Goal: Information Seeking & Learning: Learn about a topic

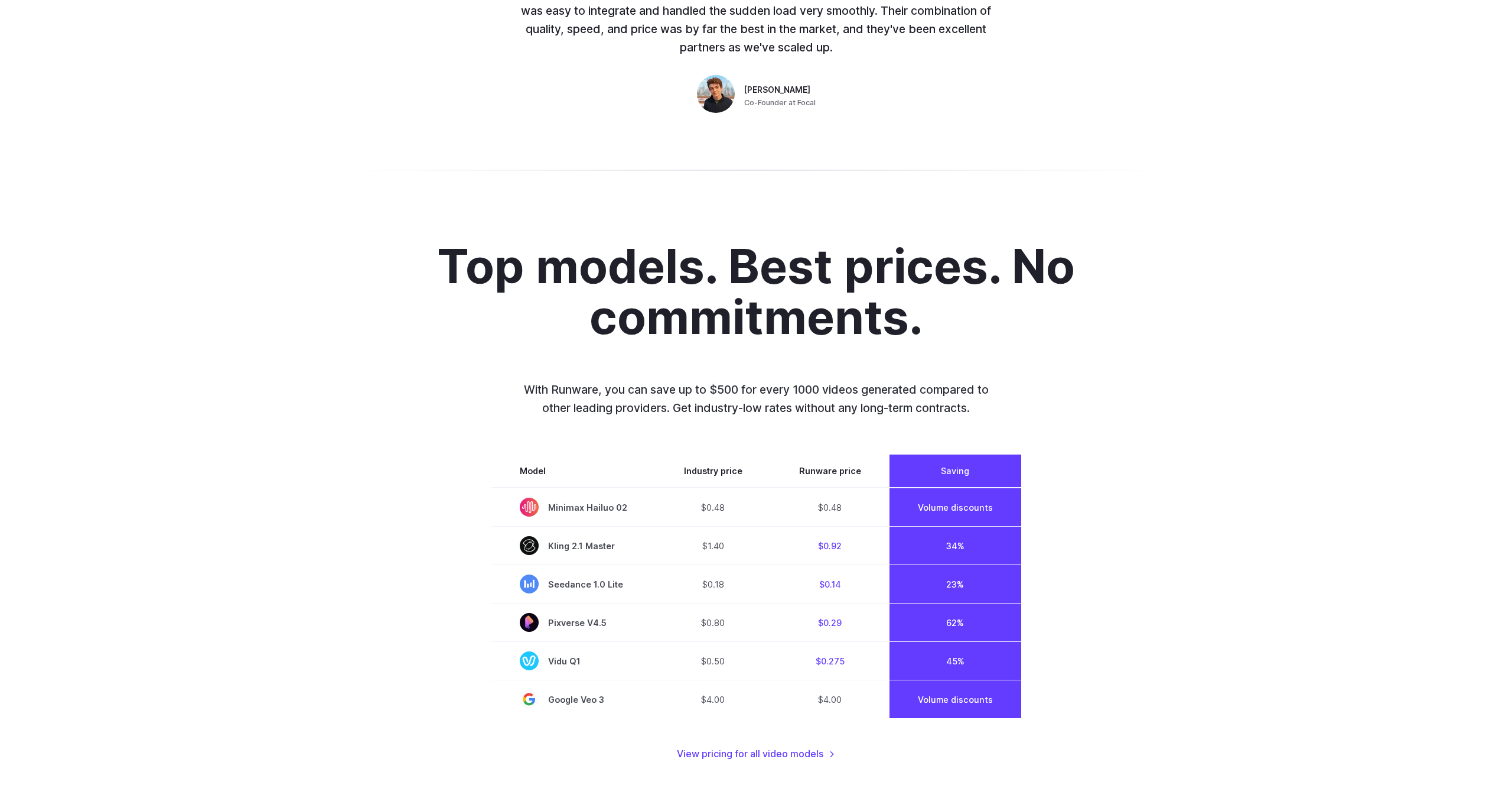
scroll to position [695, 0]
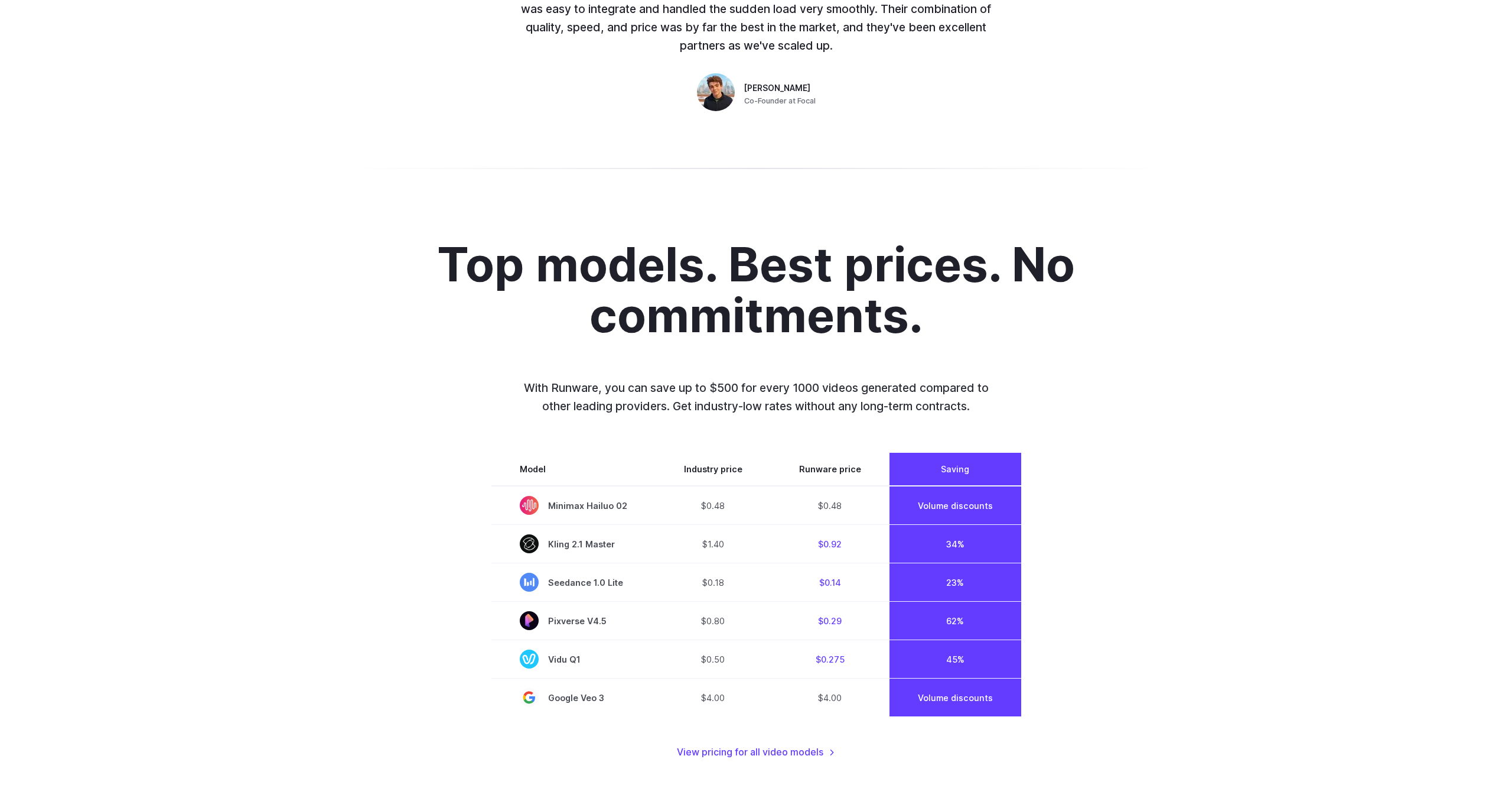
click at [1187, 464] on div "Top models. Best prices. No commitments. With Runware, you can save up to $500 …" at bounding box center [756, 499] width 1512 height 635
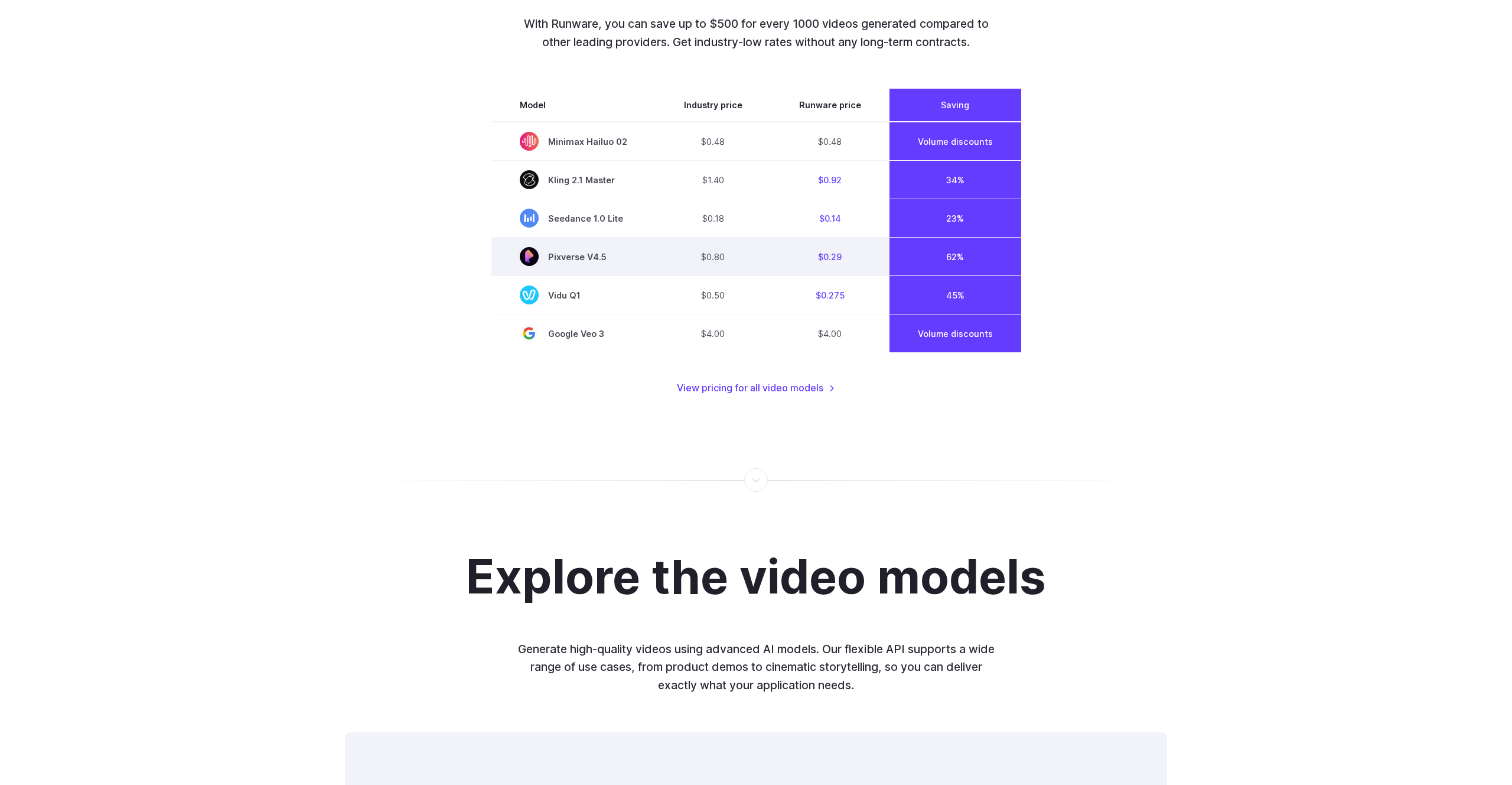
scroll to position [789, 0]
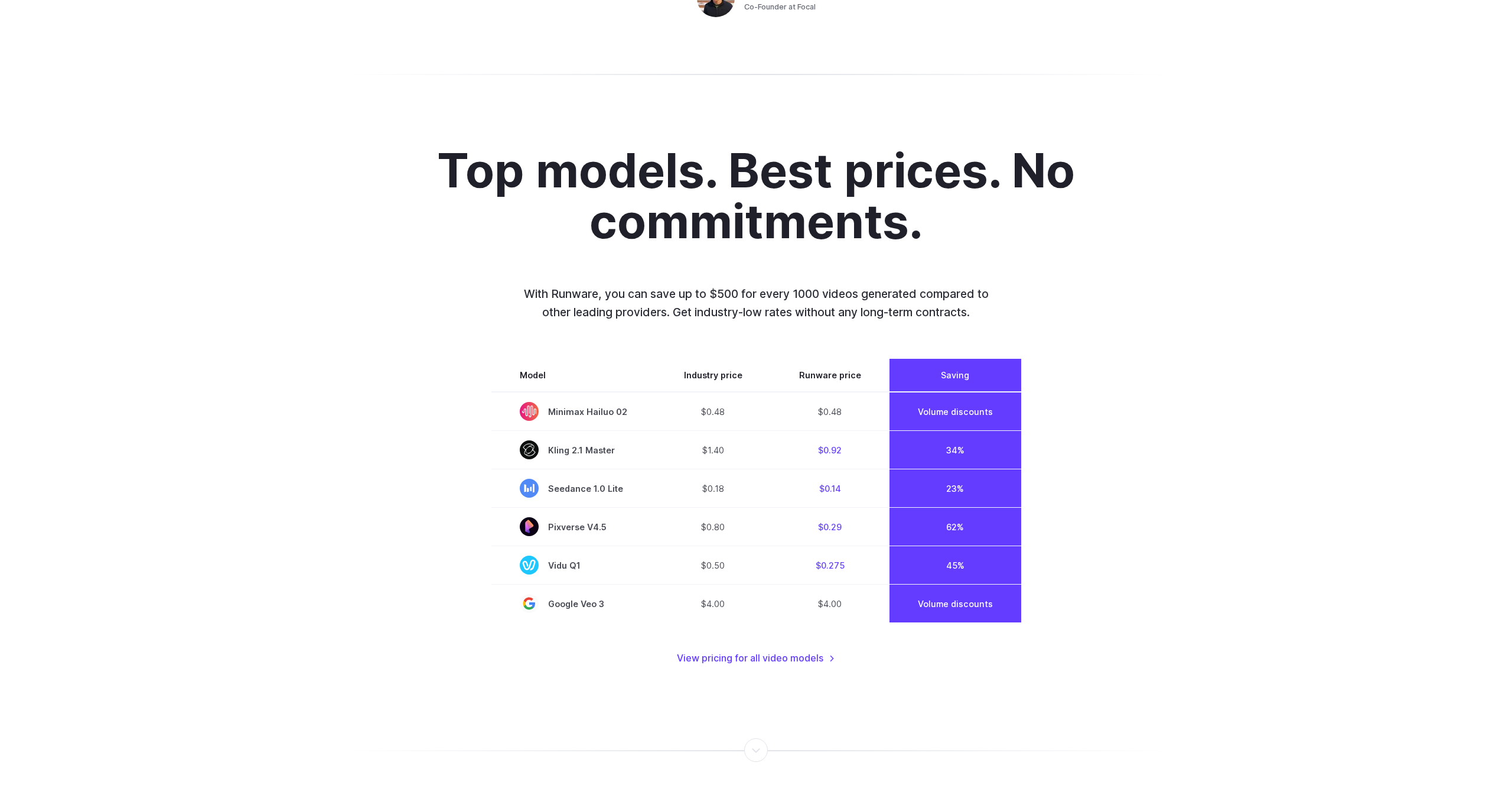
click at [1078, 573] on div "Top models. Best prices. No commitments. With Runware, you can save up to $500 …" at bounding box center [755, 405] width 822 height 521
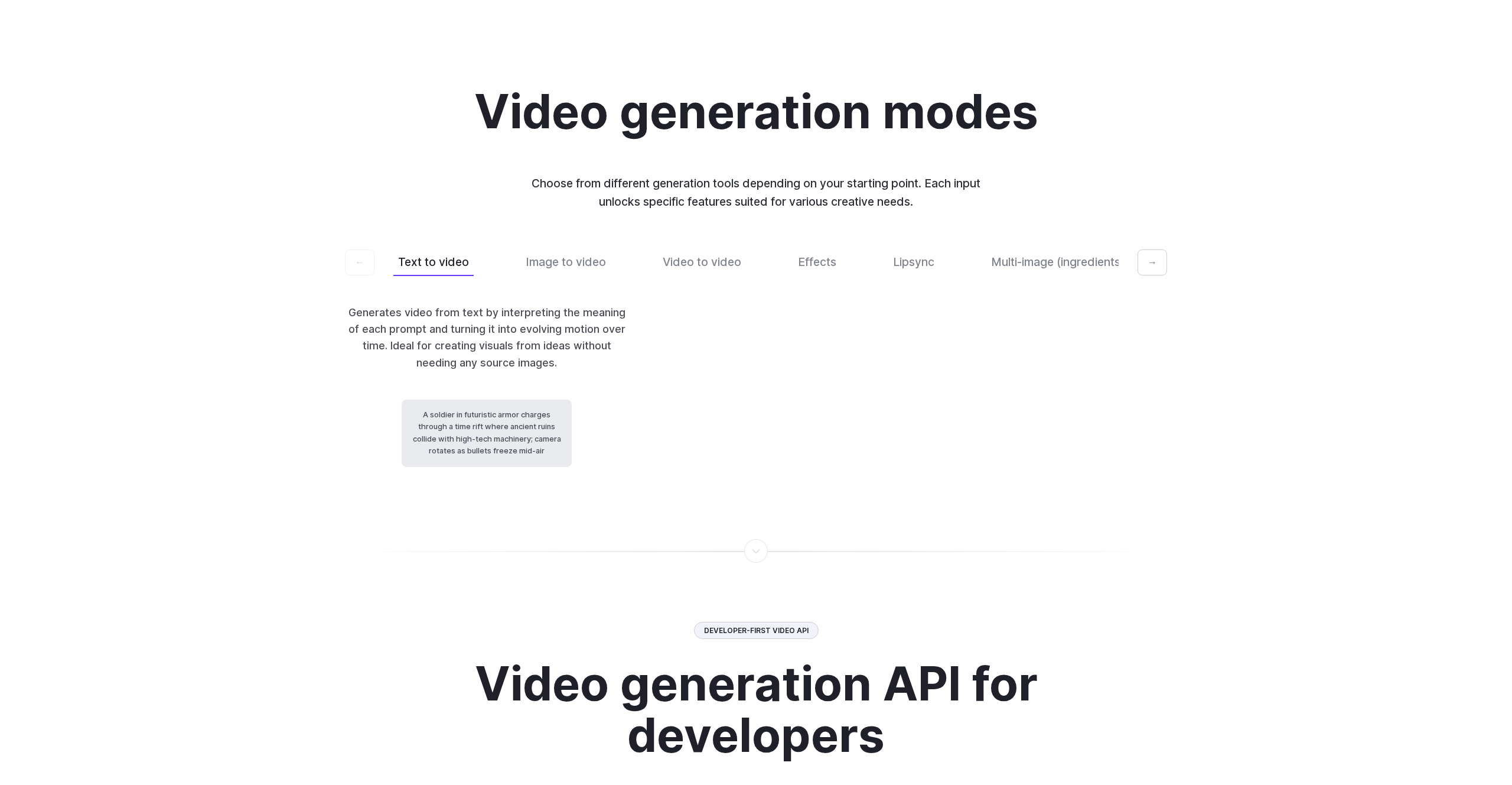
scroll to position [2508, 0]
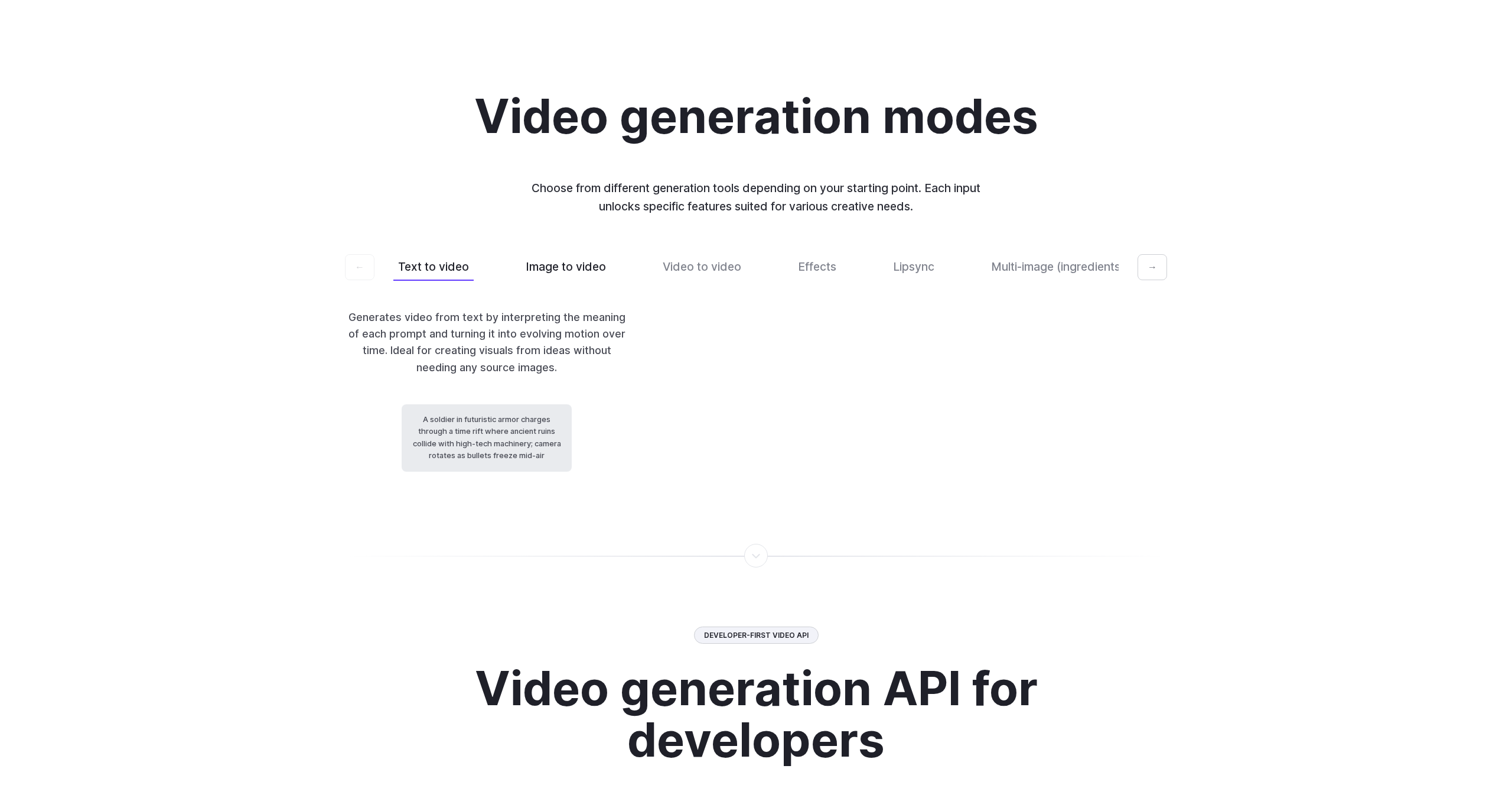
click at [574, 281] on button "Image to video" at bounding box center [566, 266] width 90 height 28
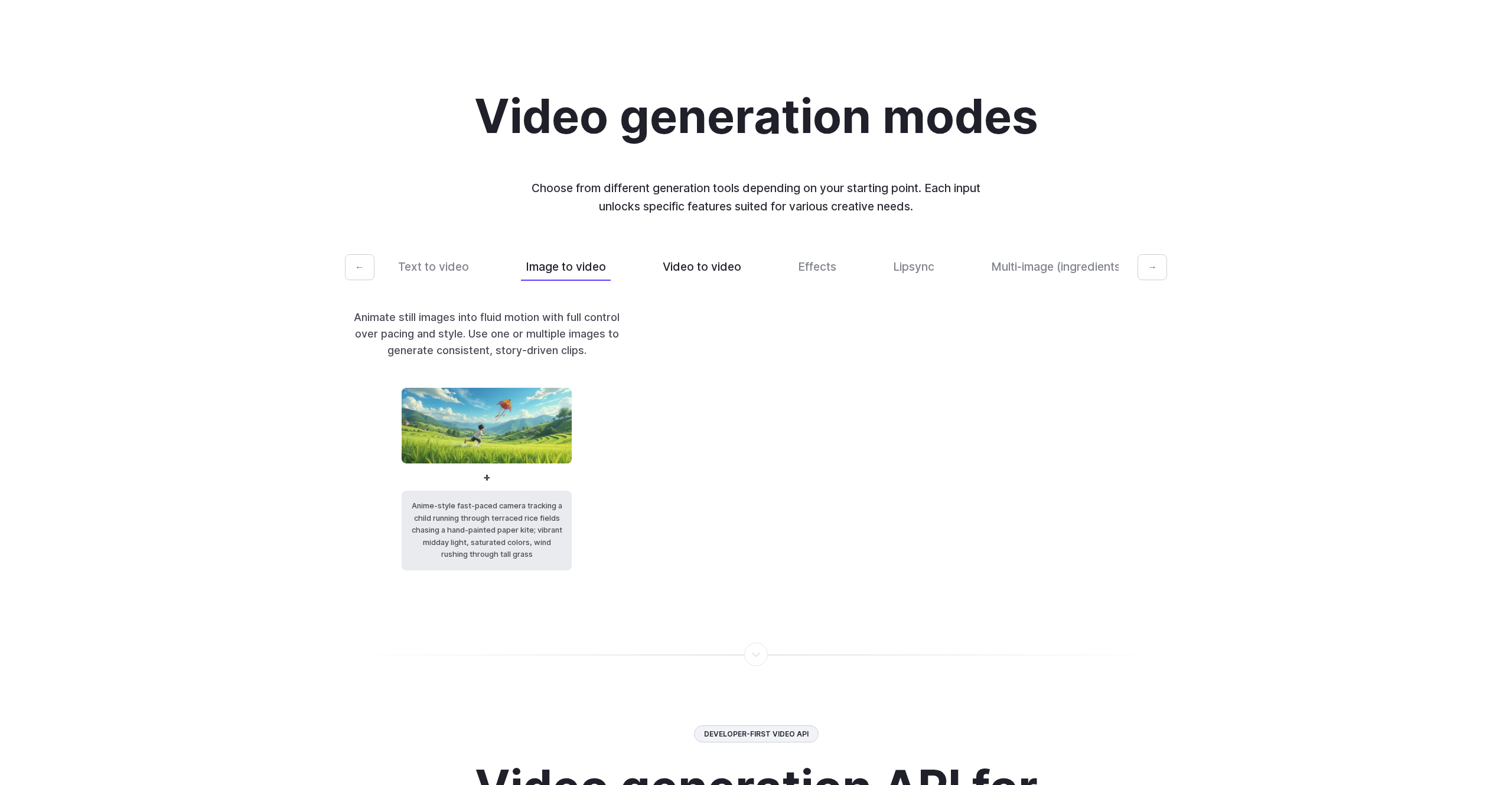
click at [690, 280] on button "Video to video" at bounding box center [701, 266] width 88 height 28
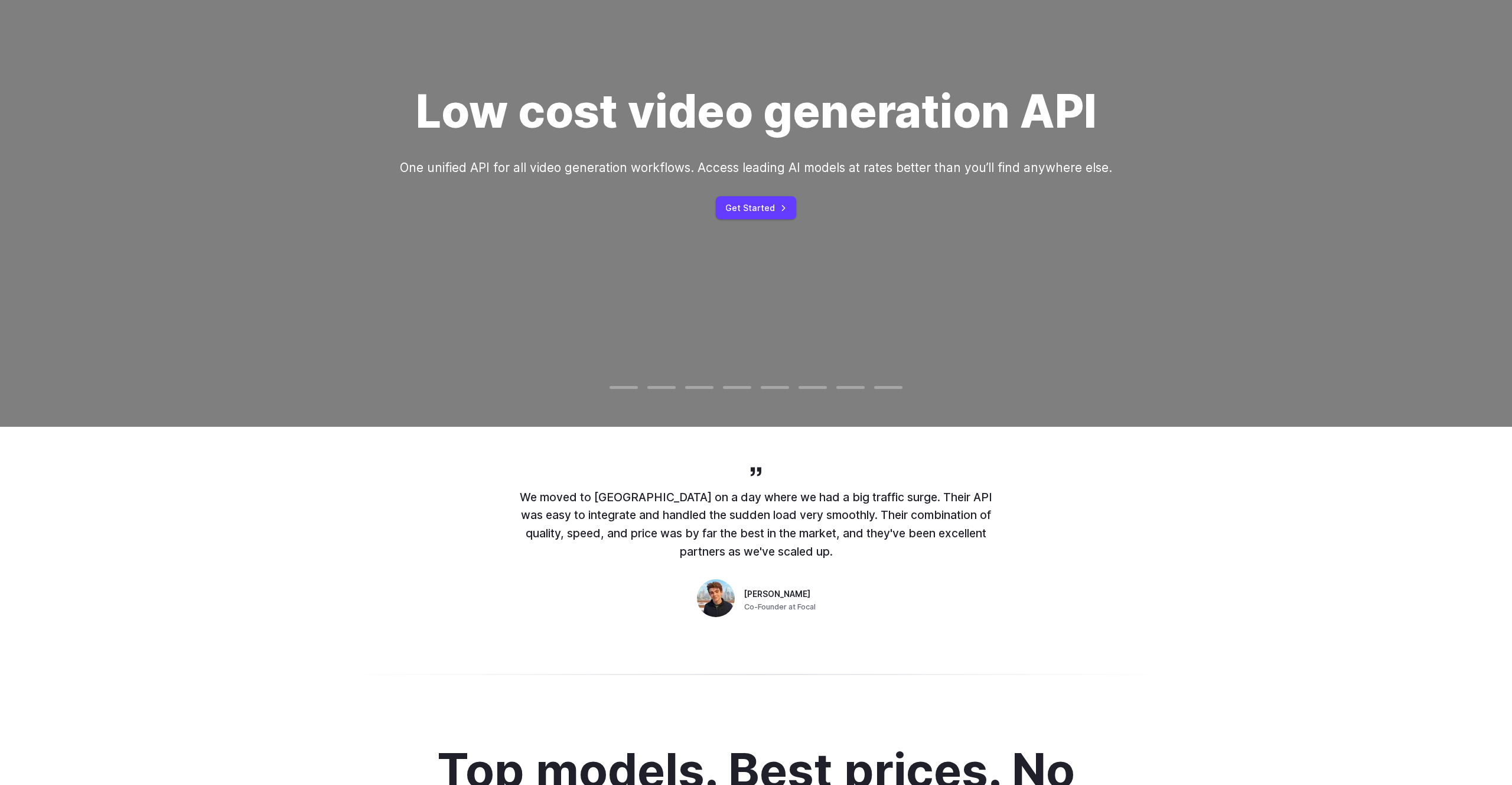
scroll to position [0, 0]
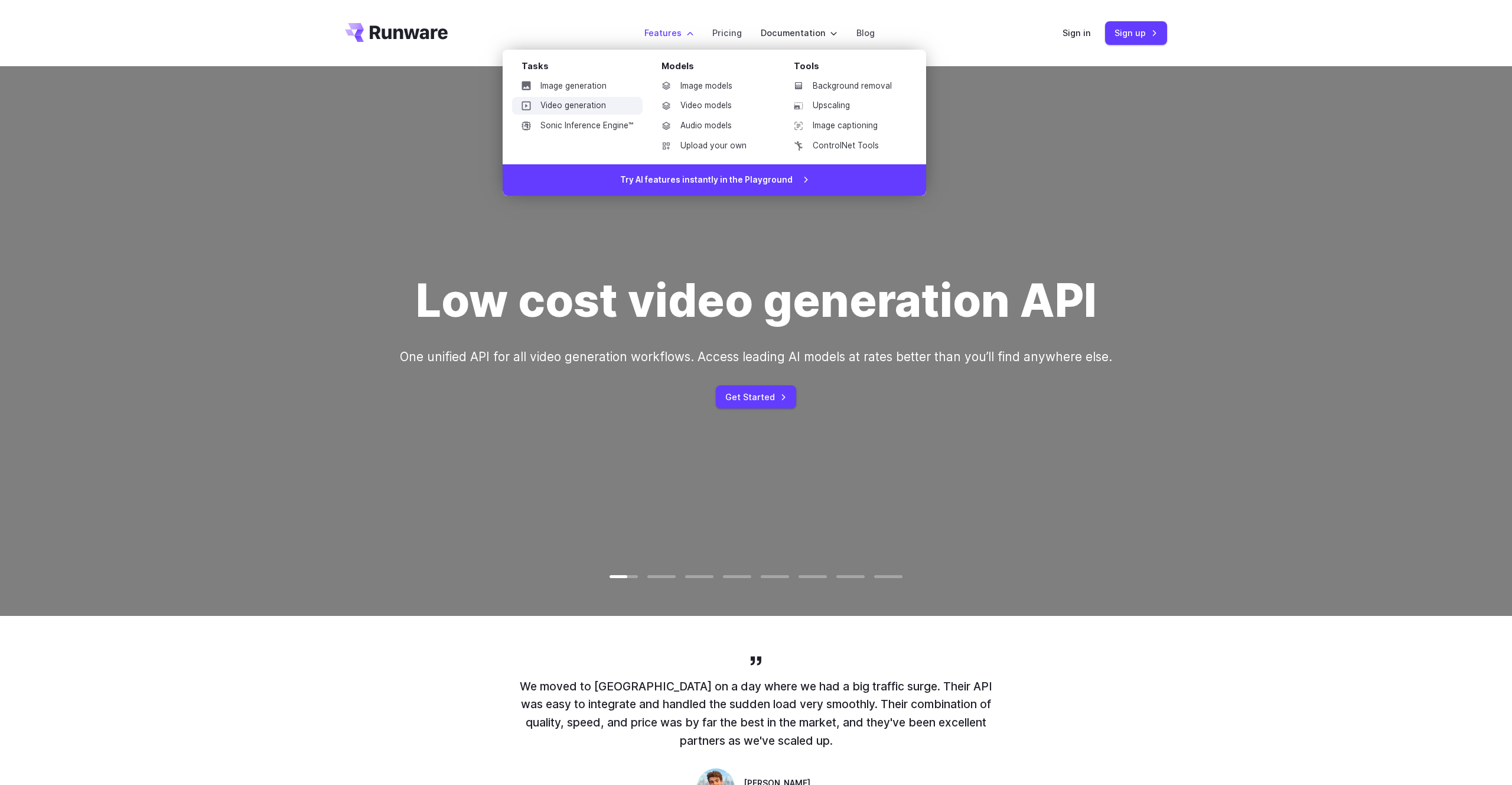
click at [589, 109] on link "Video generation" at bounding box center [577, 106] width 131 height 17
click at [688, 40] on li "Features Tasks Image generation Video generation Sonic Inference Engine™ Models…" at bounding box center [668, 33] width 68 height 32
click at [706, 108] on link "Video models" at bounding box center [713, 106] width 123 height 17
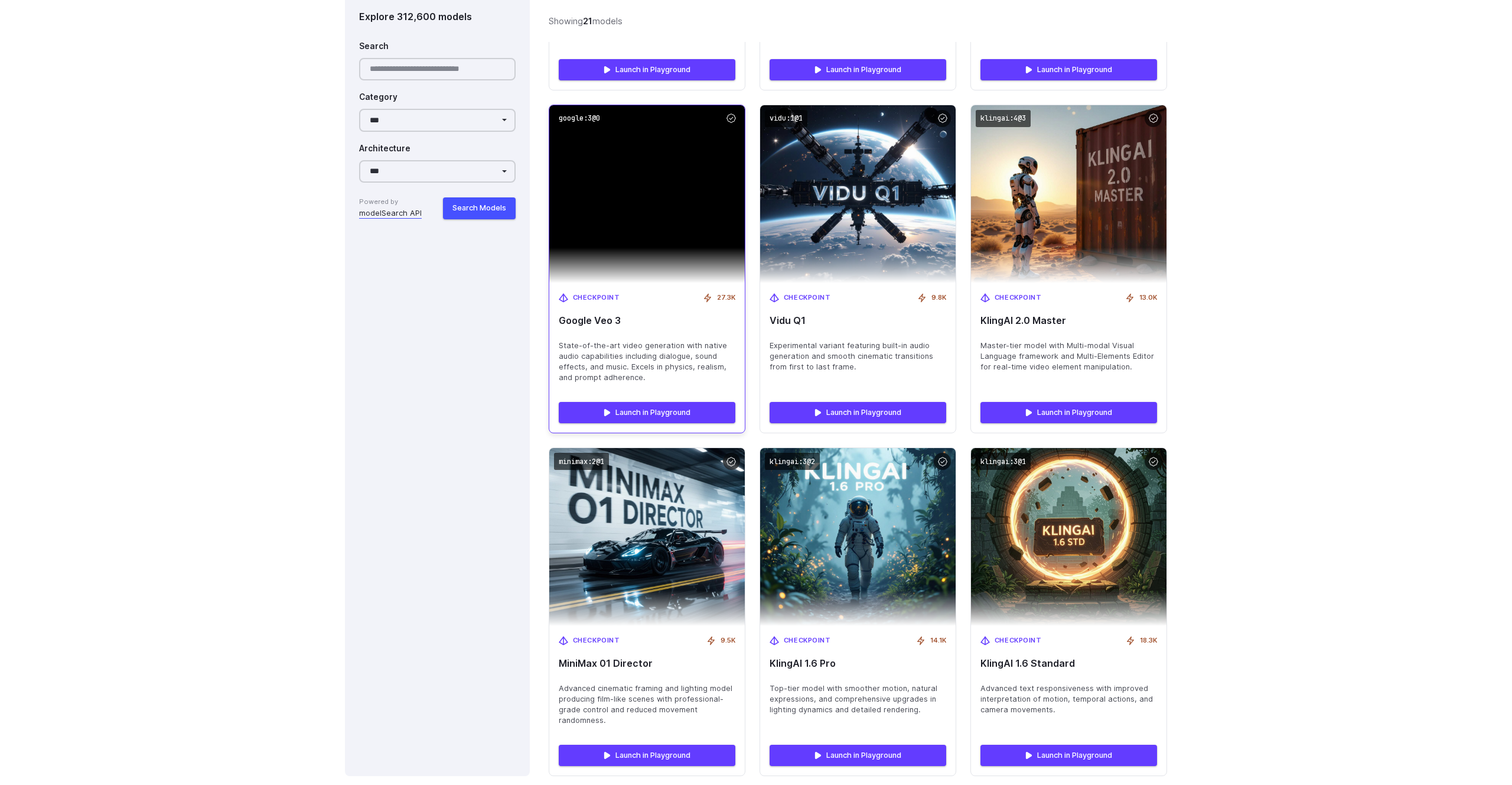
scroll to position [2120, 0]
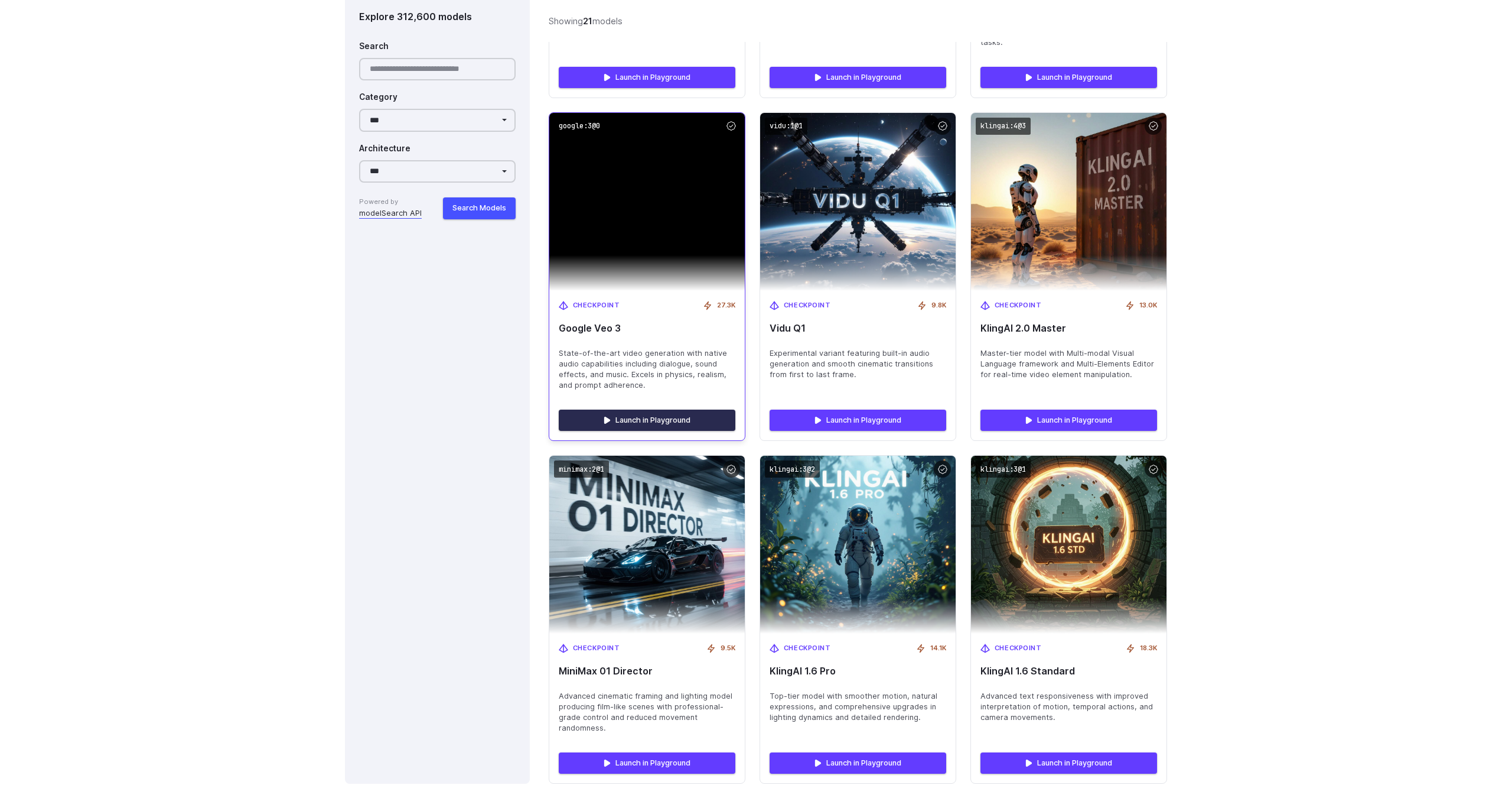
click at [670, 410] on link "Launch in Playground" at bounding box center [647, 420] width 177 height 21
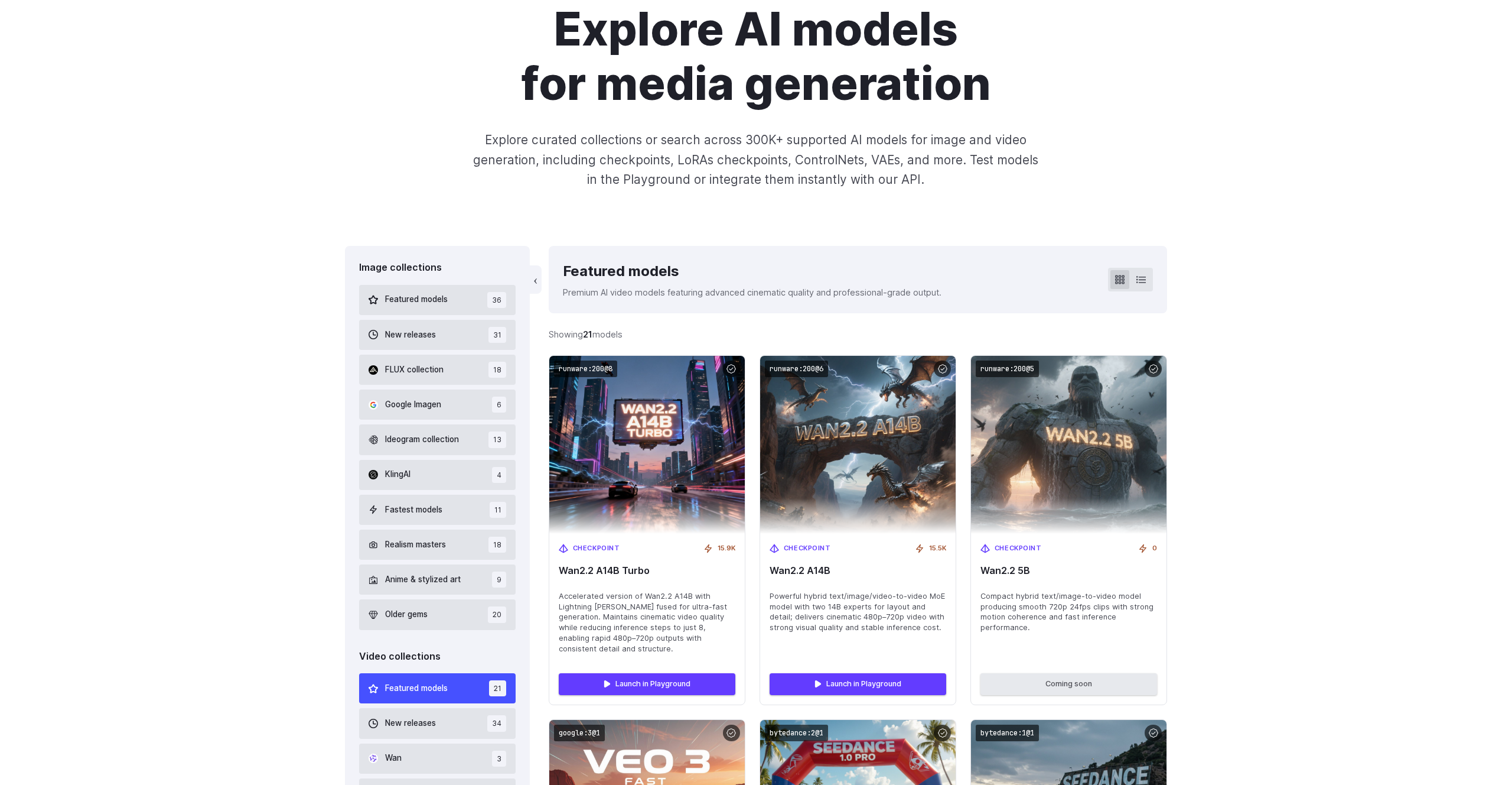
scroll to position [0, 0]
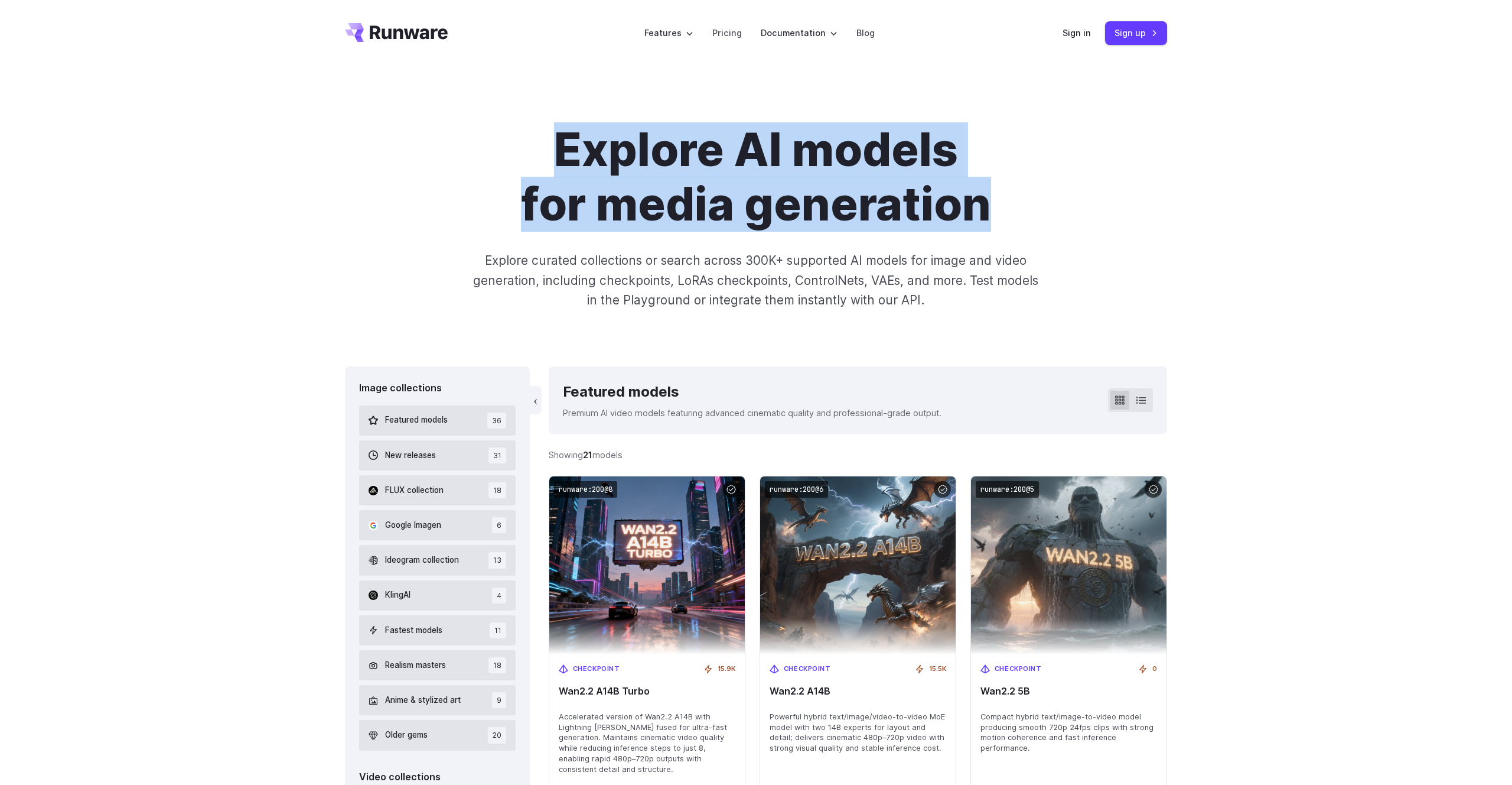
drag, startPoint x: 549, startPoint y: 148, endPoint x: 941, endPoint y: 238, distance: 402.2
click at [943, 238] on div "Explore AI models for media generation Explore curated collections or search ac…" at bounding box center [755, 216] width 822 height 187
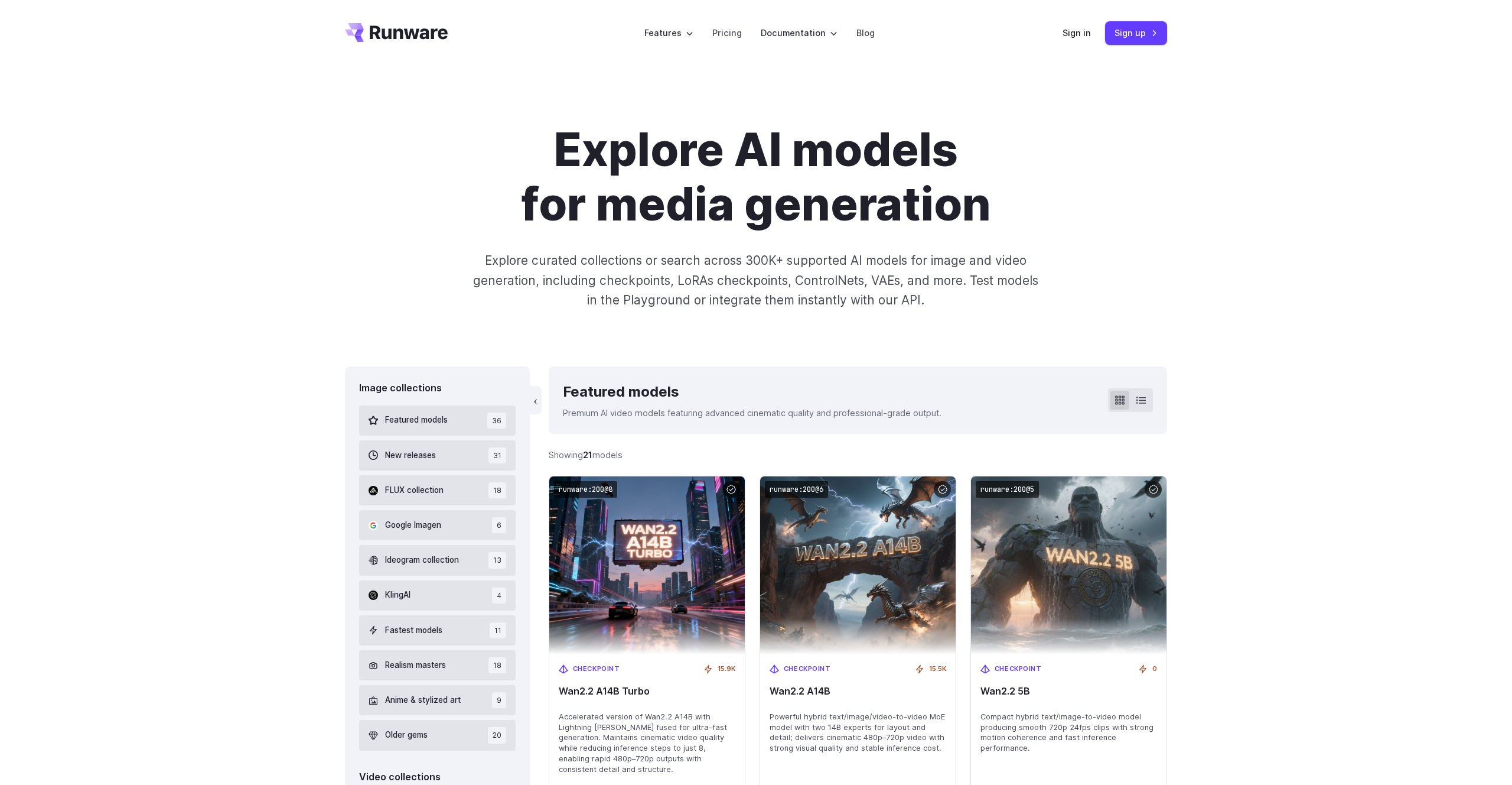
click at [856, 274] on p "Explore curated collections or search across 300K+ supported AI models for imag…" at bounding box center [756, 280] width 576 height 59
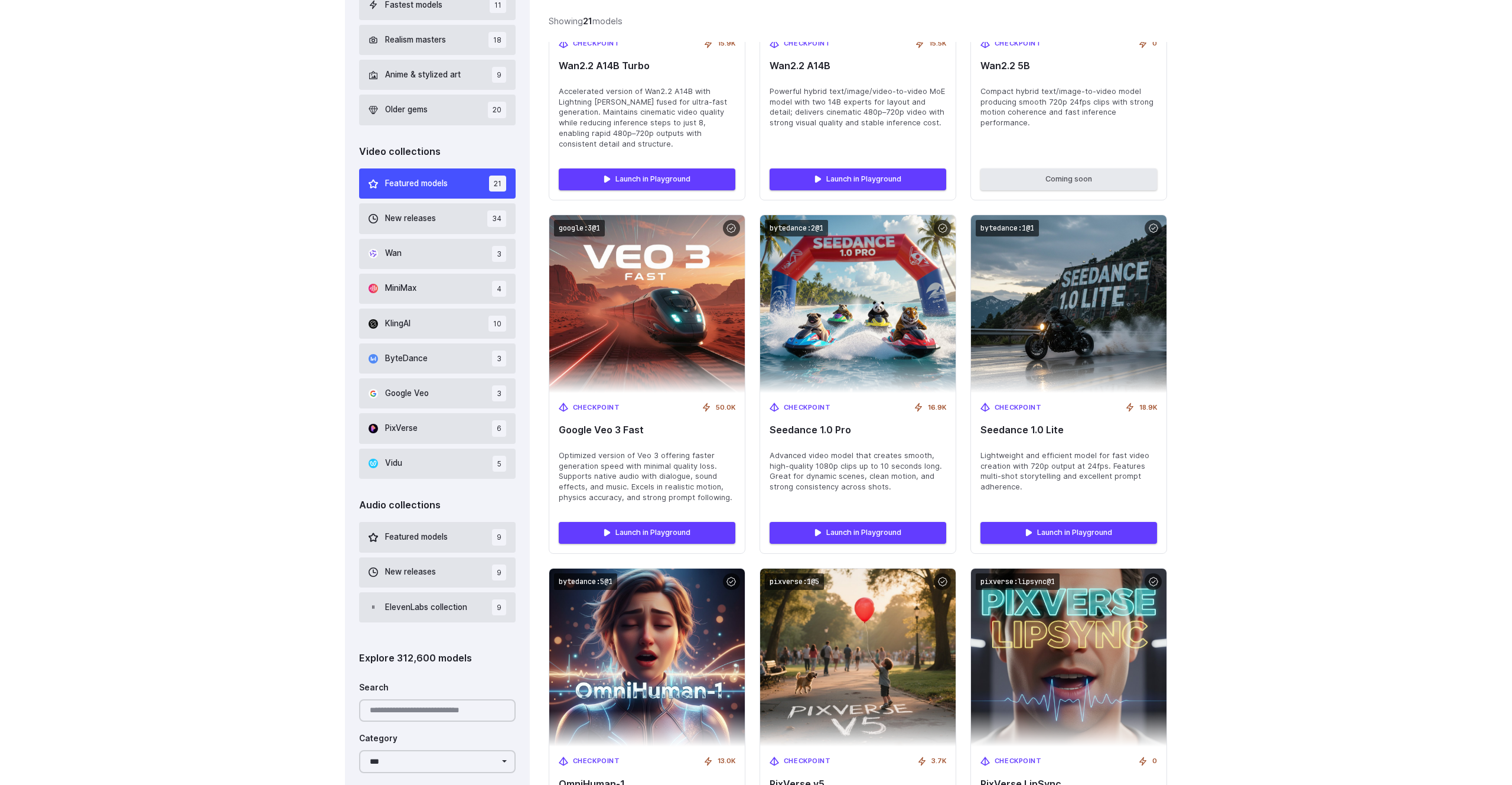
scroll to position [2007, 0]
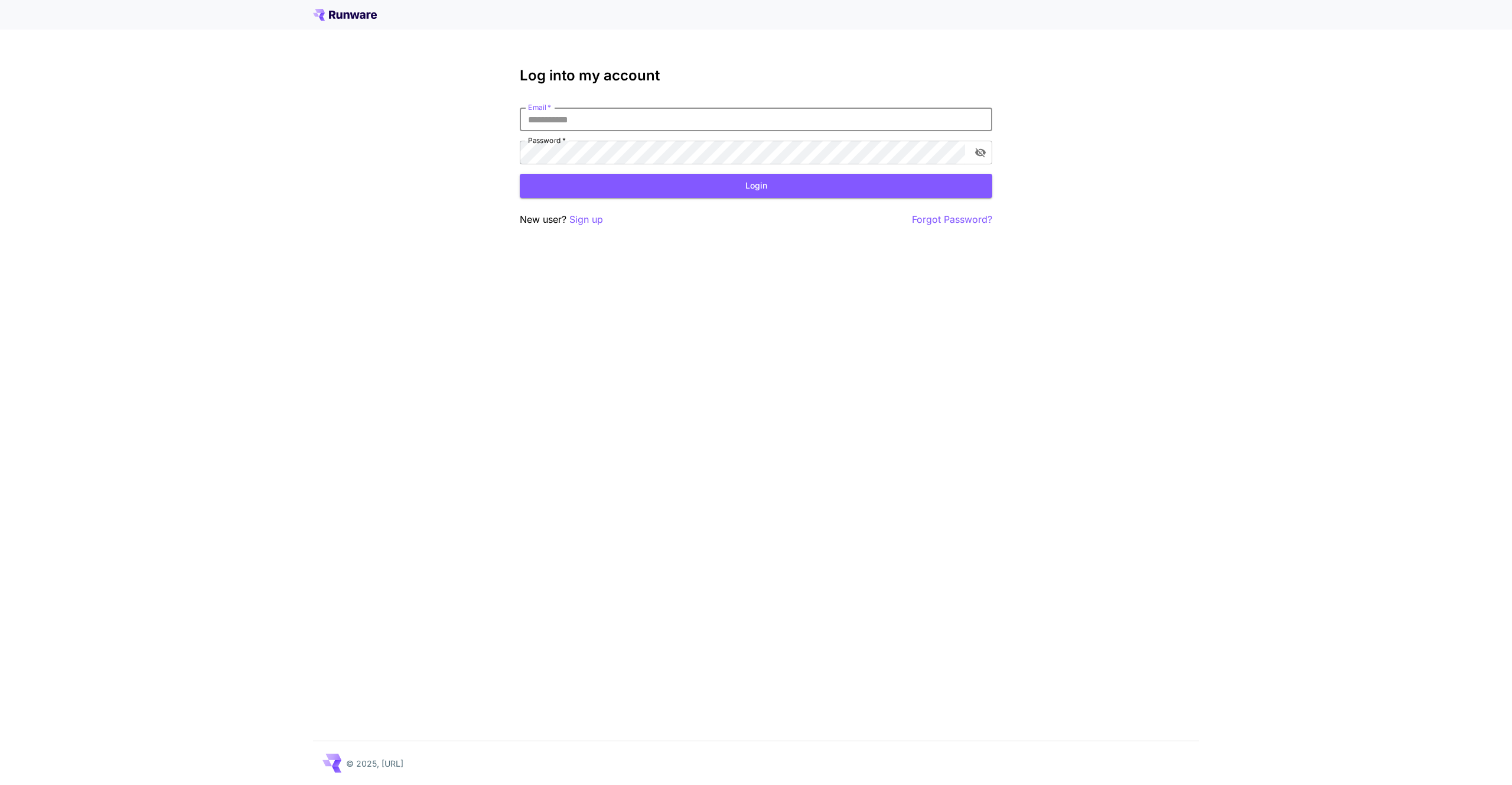
click at [723, 117] on input "Email   *" at bounding box center [755, 120] width 472 height 24
